Goal: Information Seeking & Learning: Learn about a topic

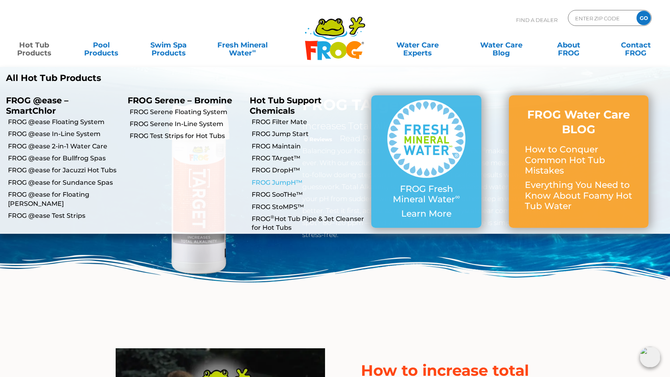
click at [290, 180] on link "FROG JumpH™" at bounding box center [309, 182] width 114 height 9
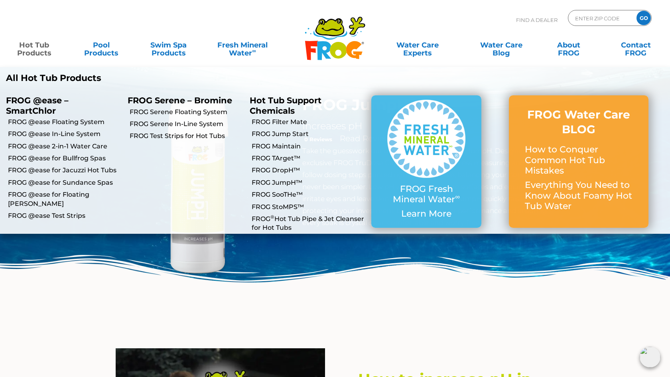
click at [41, 47] on link "Hot Tub Products" at bounding box center [34, 45] width 52 height 16
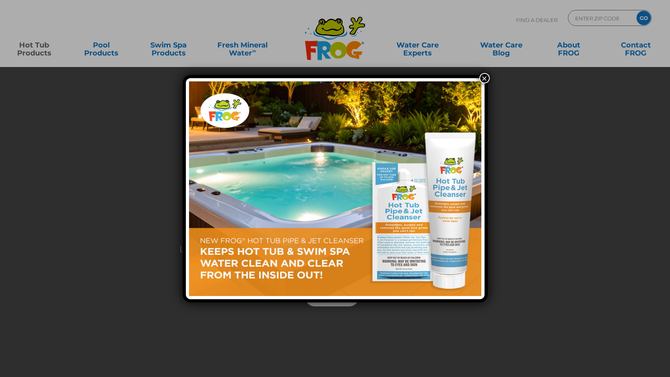
click at [482, 77] on button "×" at bounding box center [484, 78] width 10 height 10
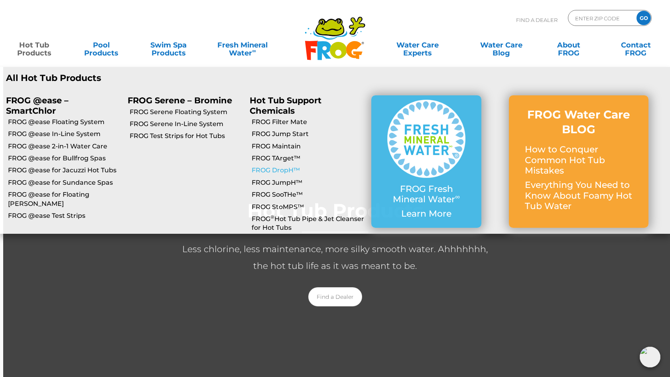
click at [280, 168] on link "FROG DropH™" at bounding box center [309, 170] width 114 height 9
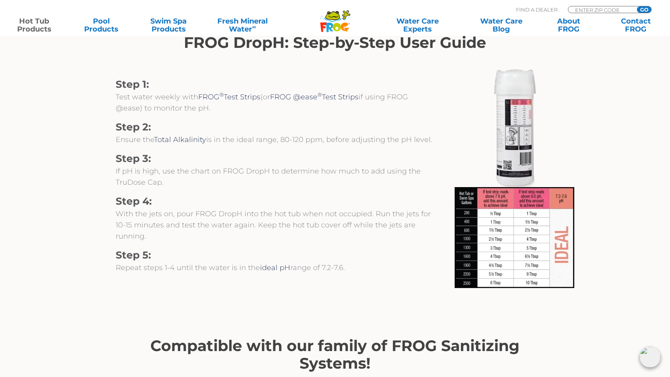
scroll to position [842, 0]
click at [529, 211] on img at bounding box center [515, 237] width 120 height 101
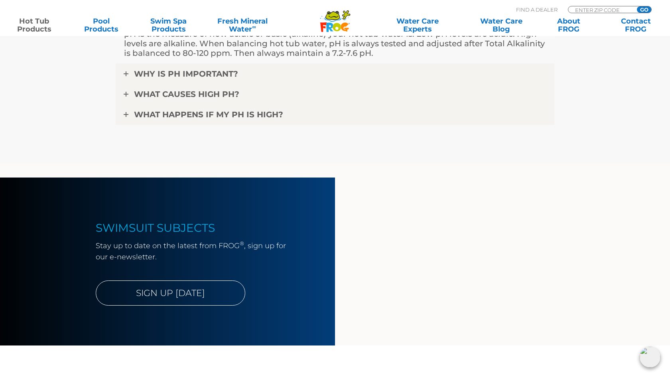
scroll to position [2070, 0]
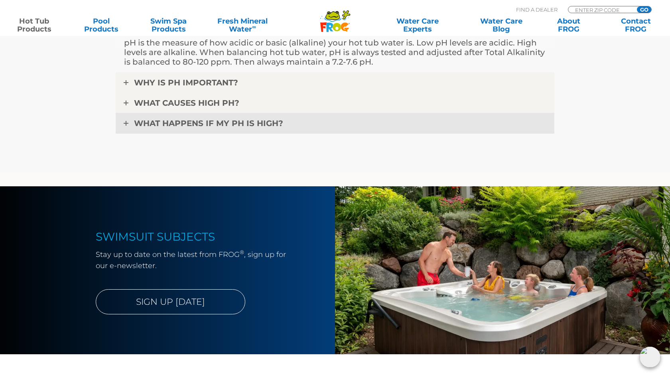
click at [237, 124] on span "WHAT HAPPENS IF MY pH IS HIGH?" at bounding box center [208, 123] width 149 height 10
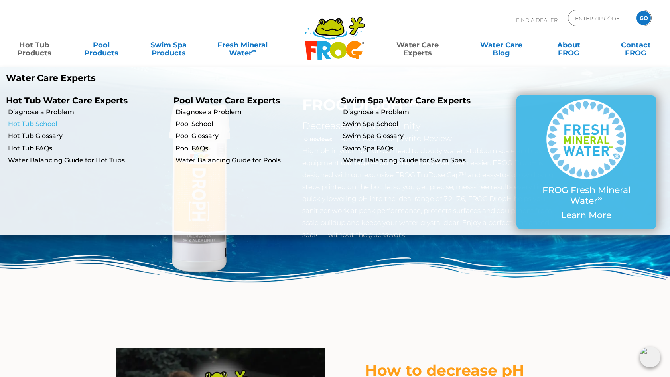
click at [47, 123] on link "Hot Tub School" at bounding box center [88, 124] width 160 height 9
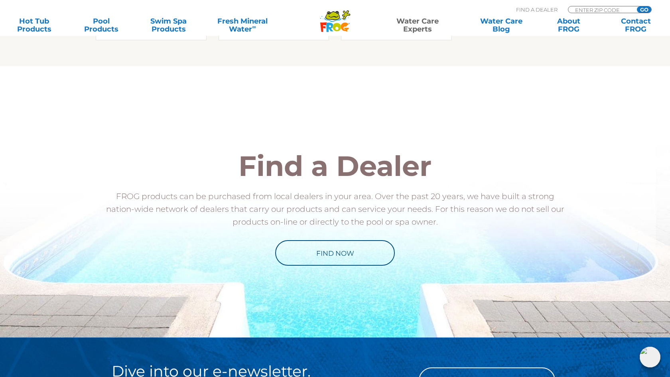
scroll to position [91, 0]
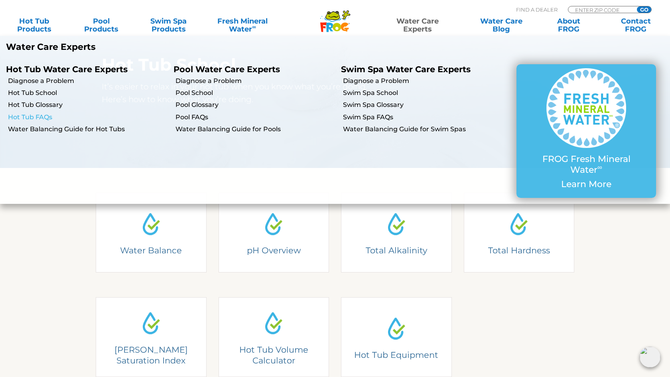
click at [43, 116] on link "Hot Tub FAQs" at bounding box center [88, 117] width 160 height 9
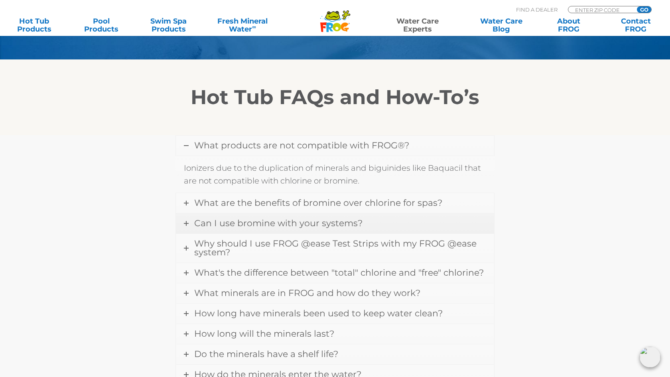
scroll to position [186, 0]
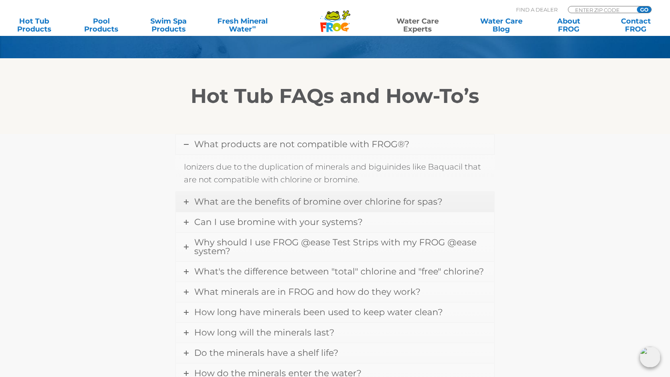
click at [290, 203] on span "What are the benefits of bromine over chlorine for spas?" at bounding box center [318, 201] width 248 height 11
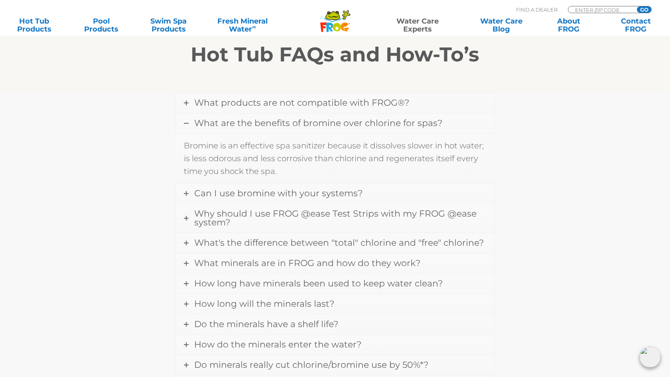
scroll to position [237, 0]
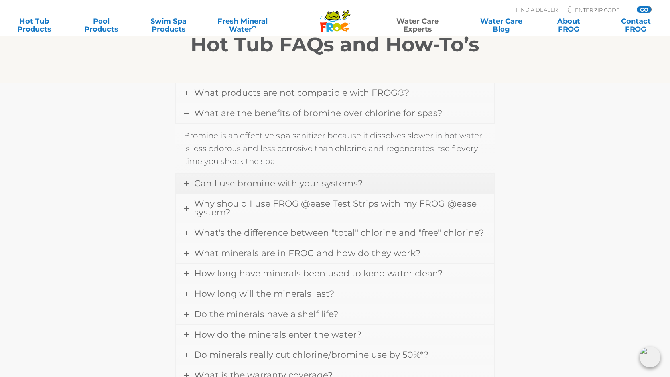
click at [244, 182] on span "Can I use bromine with your systems?" at bounding box center [278, 183] width 168 height 11
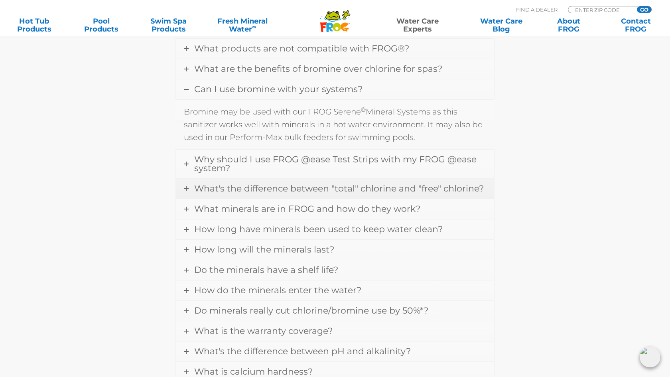
scroll to position [282, 0]
click at [314, 161] on span "Why should I use FROG @ease Test Strips with my FROG @ease system?" at bounding box center [335, 164] width 282 height 20
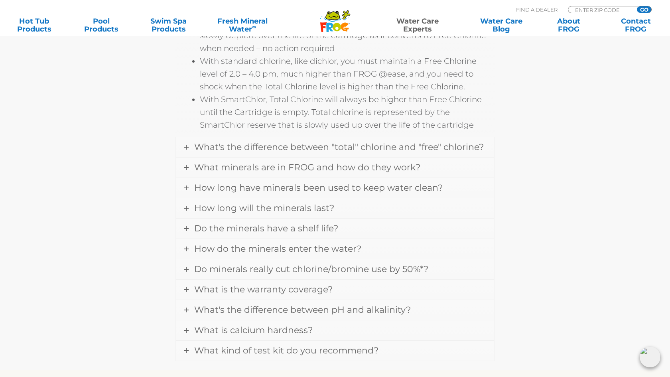
scroll to position [605, 0]
click at [444, 150] on span "What's the difference between "total" chlorine and "free" chlorine?" at bounding box center [339, 145] width 290 height 11
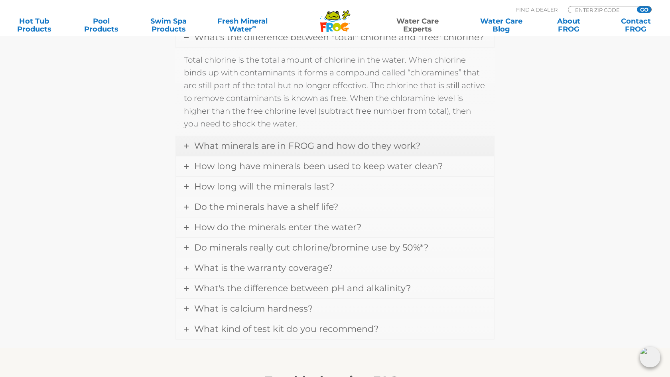
scroll to position [383, 0]
click at [313, 151] on span "What minerals are in FROG and how do they work?" at bounding box center [307, 145] width 226 height 11
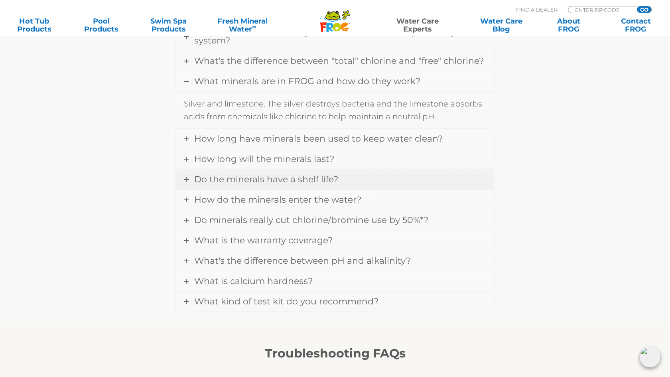
scroll to position [359, 0]
click at [306, 146] on link "How long have minerals been used to keep water clean?" at bounding box center [335, 139] width 318 height 20
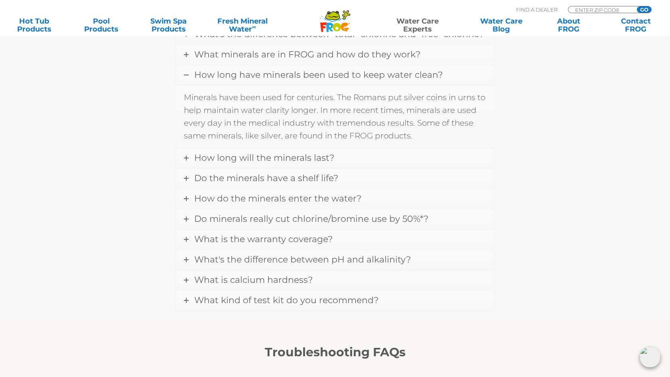
scroll to position [386, 0]
click at [300, 159] on span "How long will the minerals last?" at bounding box center [264, 157] width 140 height 11
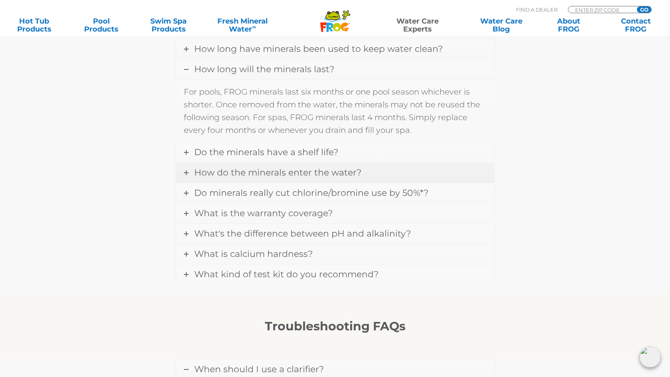
scroll to position [413, 0]
click at [284, 155] on span "Do the minerals have a shelf life?" at bounding box center [266, 151] width 144 height 11
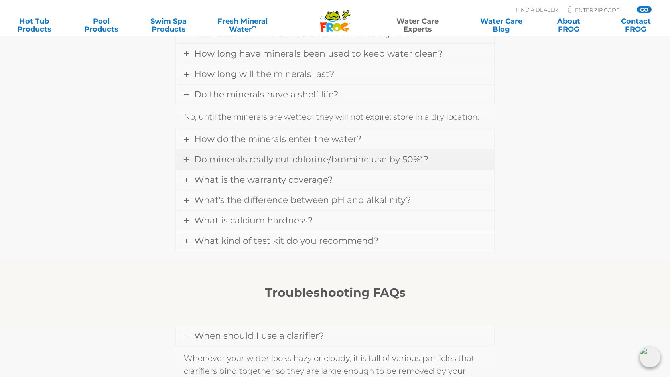
scroll to position [407, 0]
click at [271, 141] on span "How do the minerals enter the water?" at bounding box center [277, 139] width 167 height 11
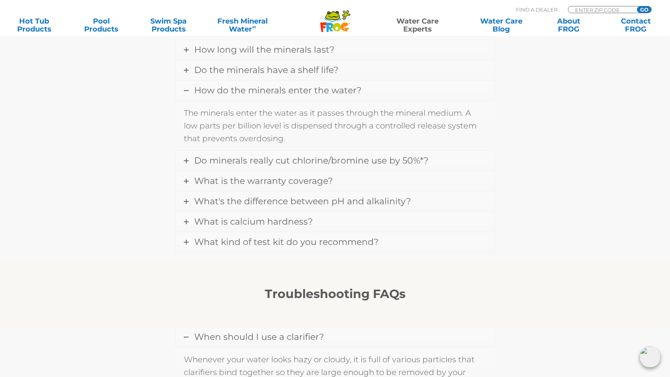
scroll to position [432, 0]
click at [274, 165] on span "Do minerals really cut chlorine/bromine use by 50%*?" at bounding box center [311, 160] width 234 height 11
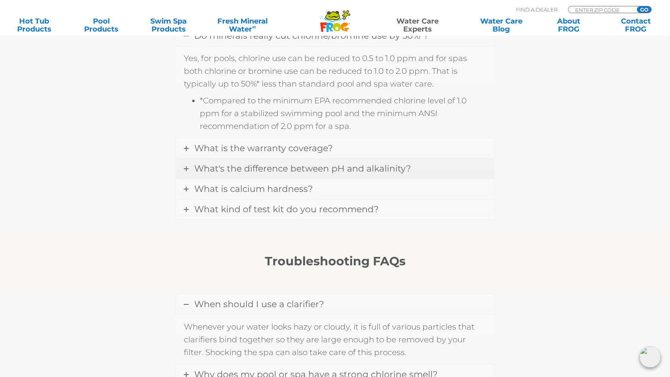
scroll to position [508, 0]
click at [276, 170] on span "What's the difference between pH and alkalinity?" at bounding box center [302, 167] width 217 height 11
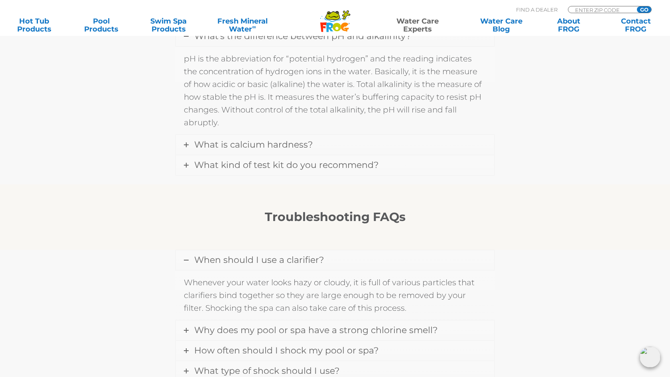
scroll to position [549, 0]
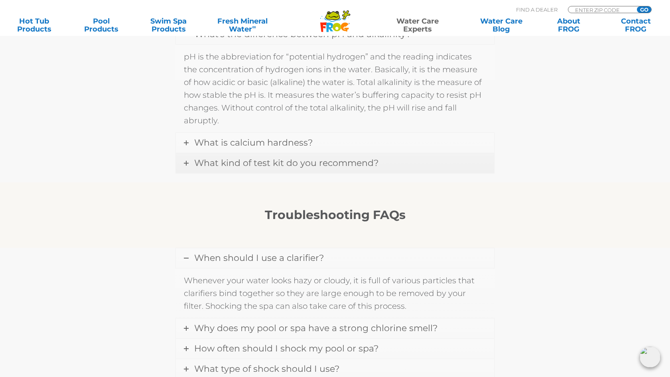
click at [266, 163] on span "What kind of test kit do you recommend?" at bounding box center [286, 163] width 184 height 11
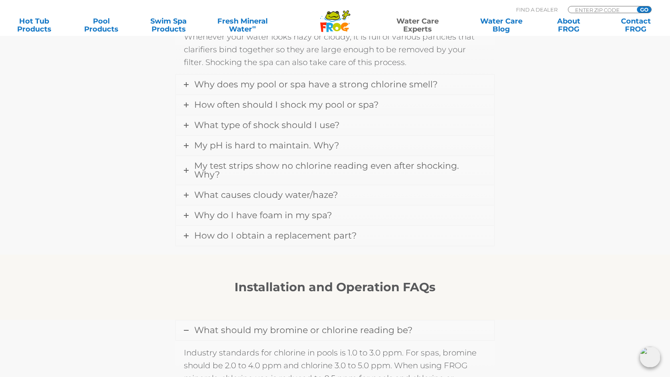
scroll to position [767, 0]
click at [245, 145] on span "My pH is hard to maintain. Why?" at bounding box center [266, 145] width 145 height 11
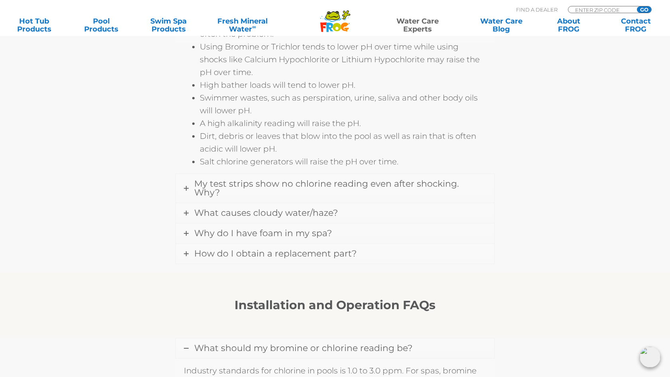
scroll to position [922, 0]
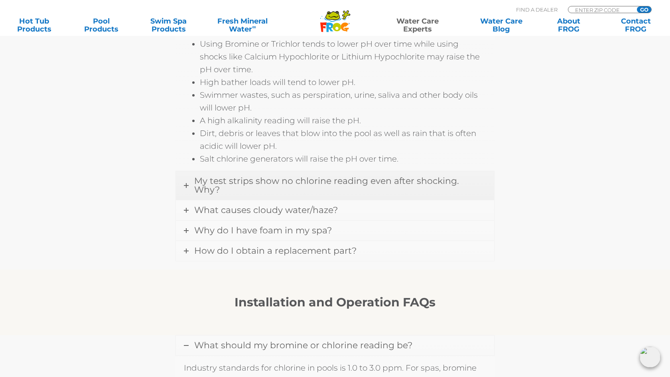
click at [397, 181] on span "My test strips show no chlorine reading even after shocking. Why?" at bounding box center [326, 186] width 265 height 20
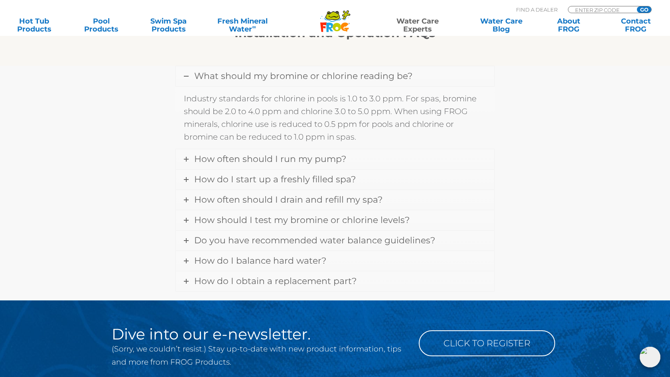
scroll to position [1022, 0]
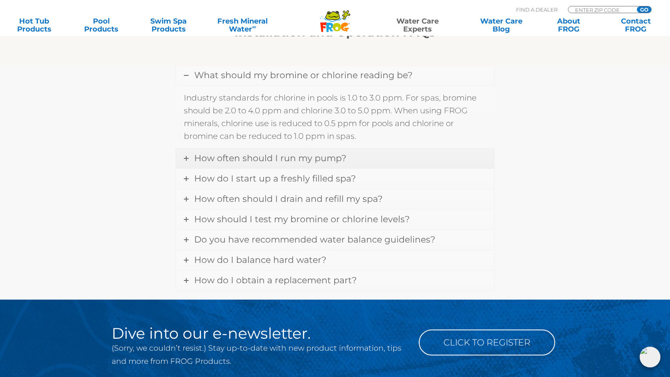
click at [277, 153] on span "How often should I run my pump?" at bounding box center [270, 158] width 152 height 11
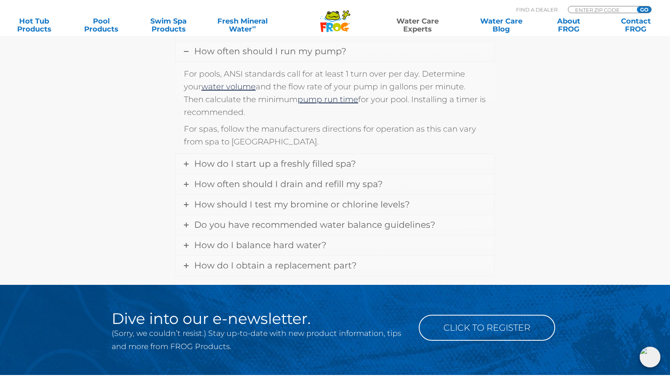
scroll to position [1067, 0]
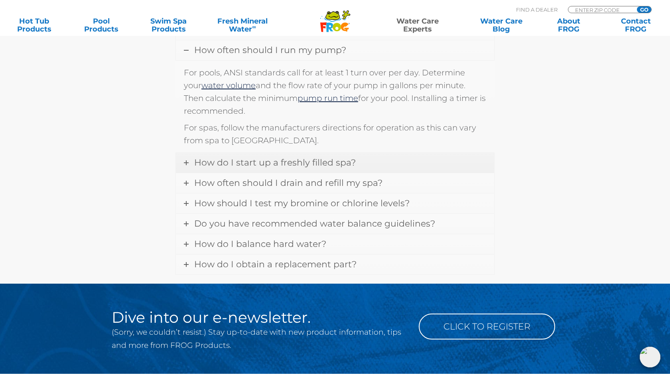
click at [218, 157] on span "How do I start up a freshly filled spa?" at bounding box center [275, 162] width 162 height 11
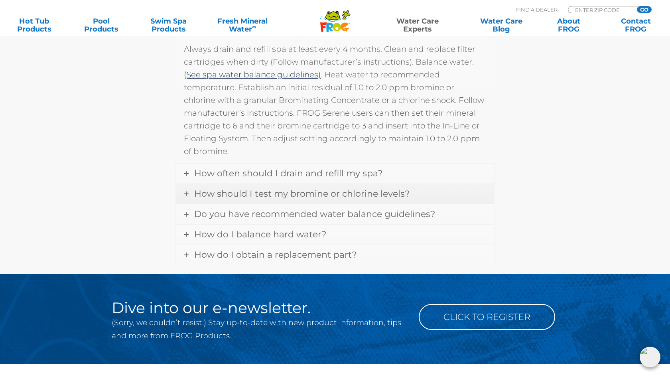
scroll to position [1111, 0]
click at [220, 164] on link "How often should I drain and refill my spa?" at bounding box center [335, 174] width 318 height 20
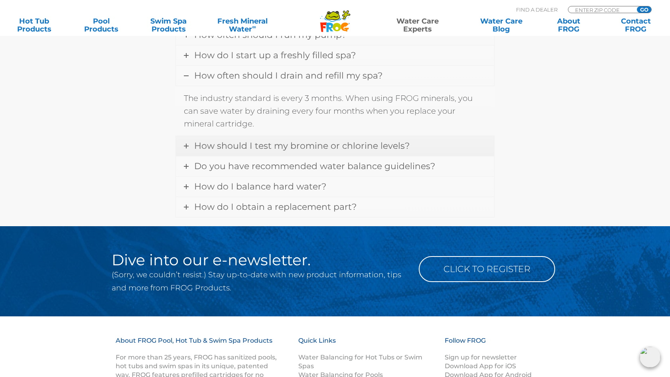
scroll to position [1083, 0]
click at [422, 161] on span "Do you have recommended water balance guidelines?" at bounding box center [314, 166] width 241 height 11
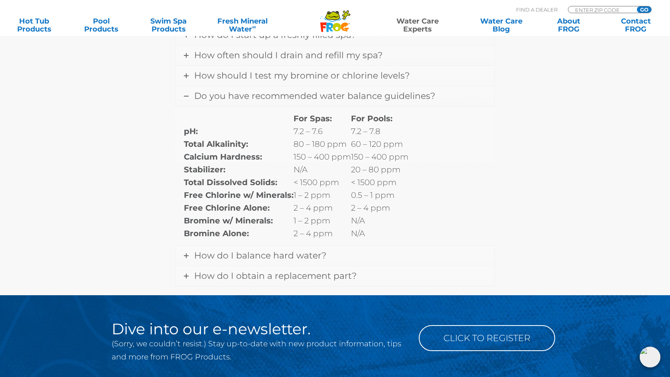
scroll to position [1103, 0]
click at [341, 271] on span "How do I obtain a replacement part?" at bounding box center [275, 275] width 162 height 11
